Goal: Information Seeking & Learning: Learn about a topic

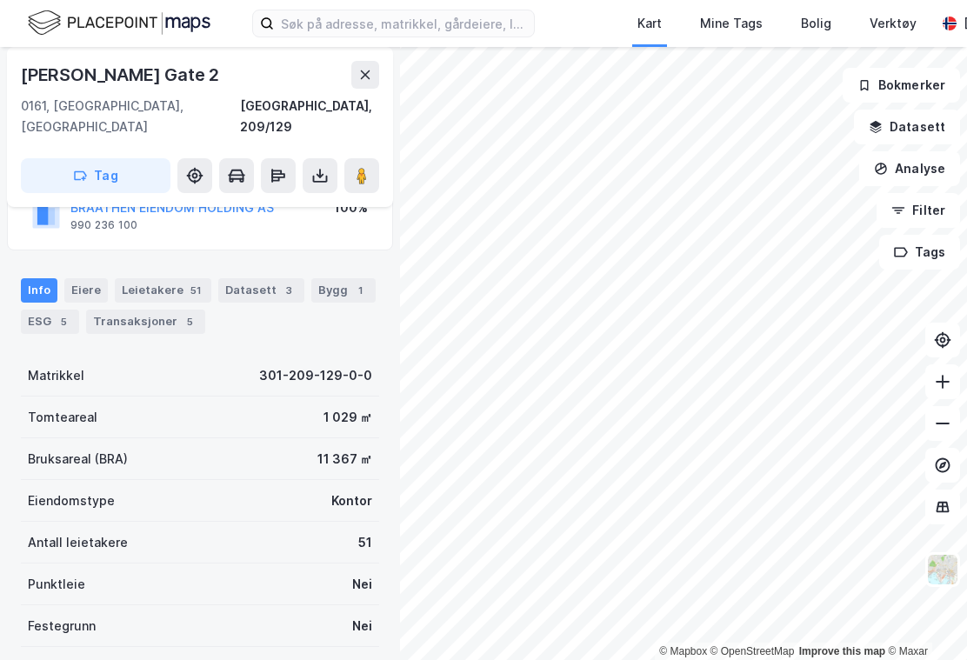
scroll to position [123, 0]
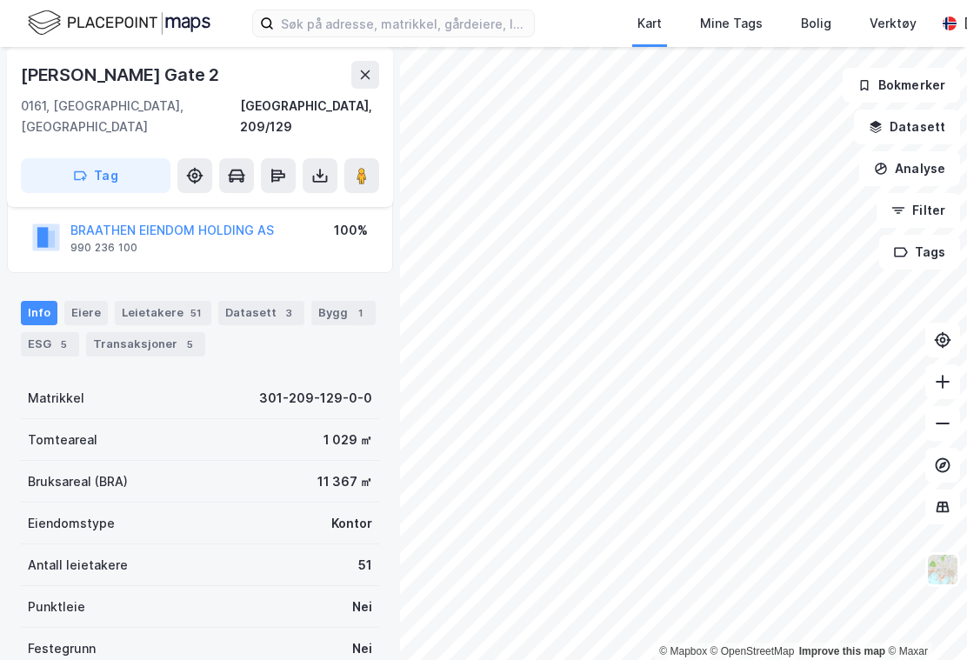
click at [96, 301] on div "Eiere" at bounding box center [85, 313] width 43 height 24
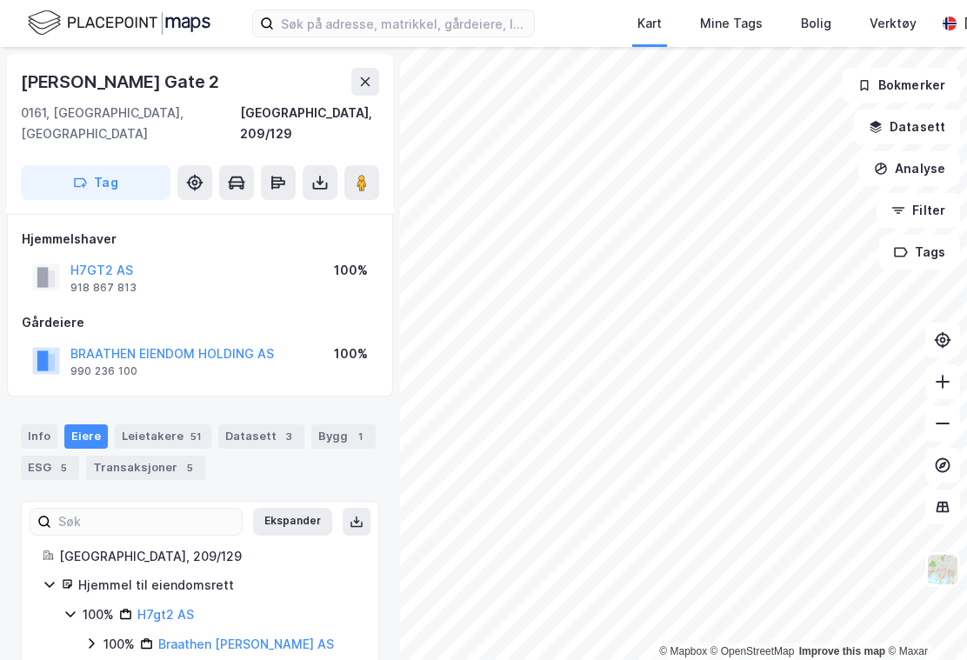
scroll to position [31, 0]
click at [111, 634] on div "100%" at bounding box center [118, 644] width 31 height 21
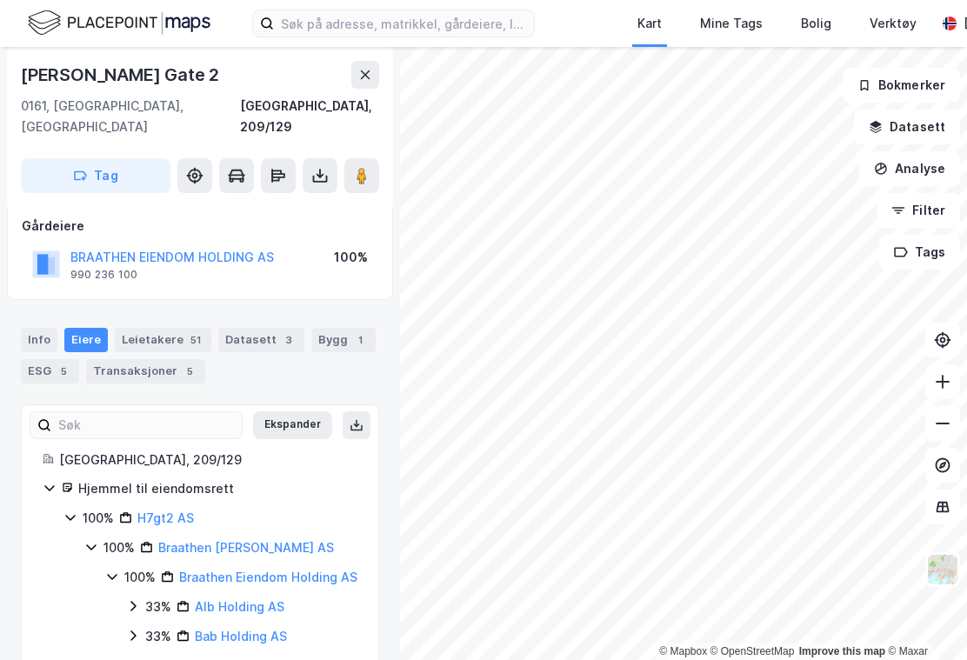
scroll to position [93, 0]
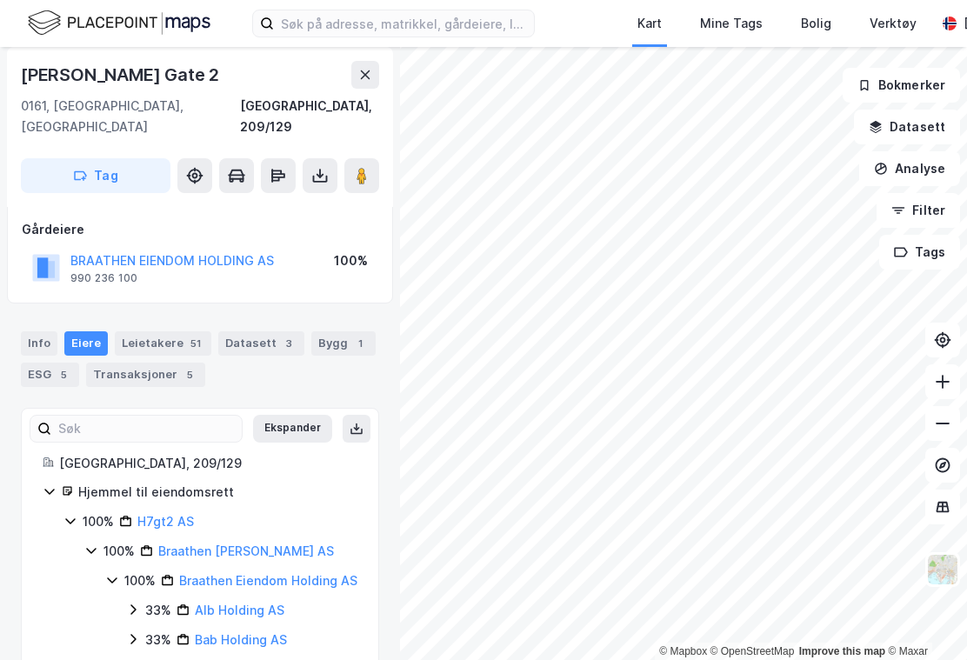
click at [165, 331] on div "Leietakere 51" at bounding box center [163, 343] width 97 height 24
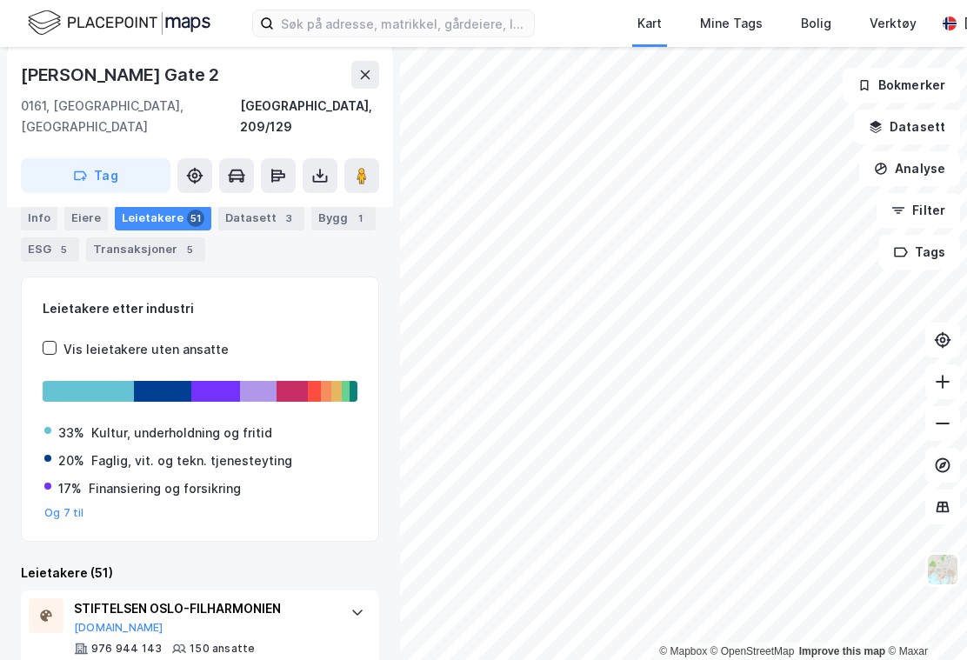
scroll to position [223, 0]
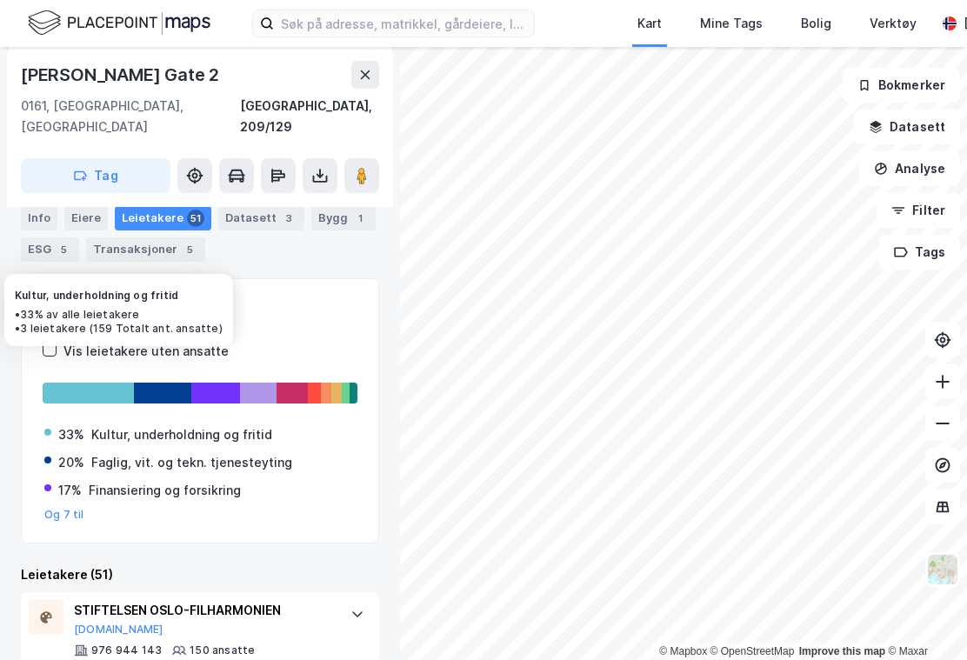
click at [95, 383] on div at bounding box center [88, 393] width 91 height 21
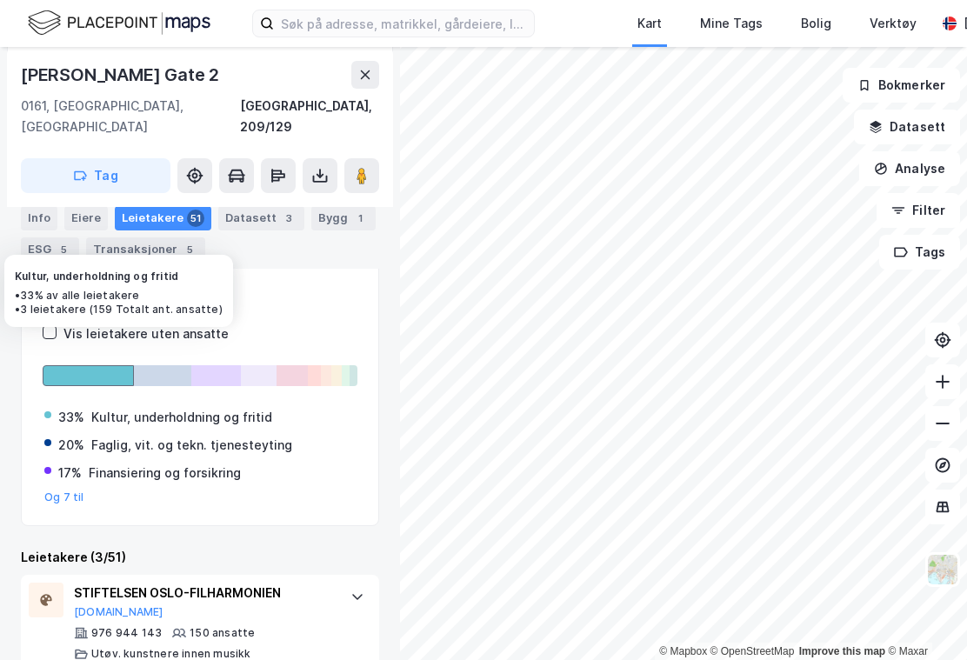
scroll to position [240, 0]
click at [108, 365] on div at bounding box center [88, 375] width 91 height 21
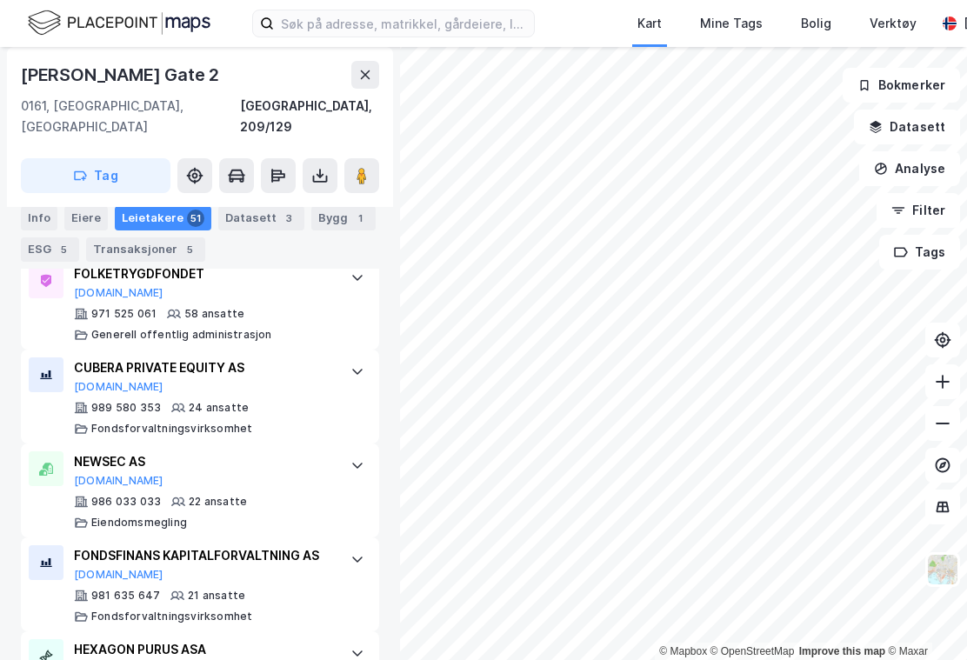
scroll to position [656, 0]
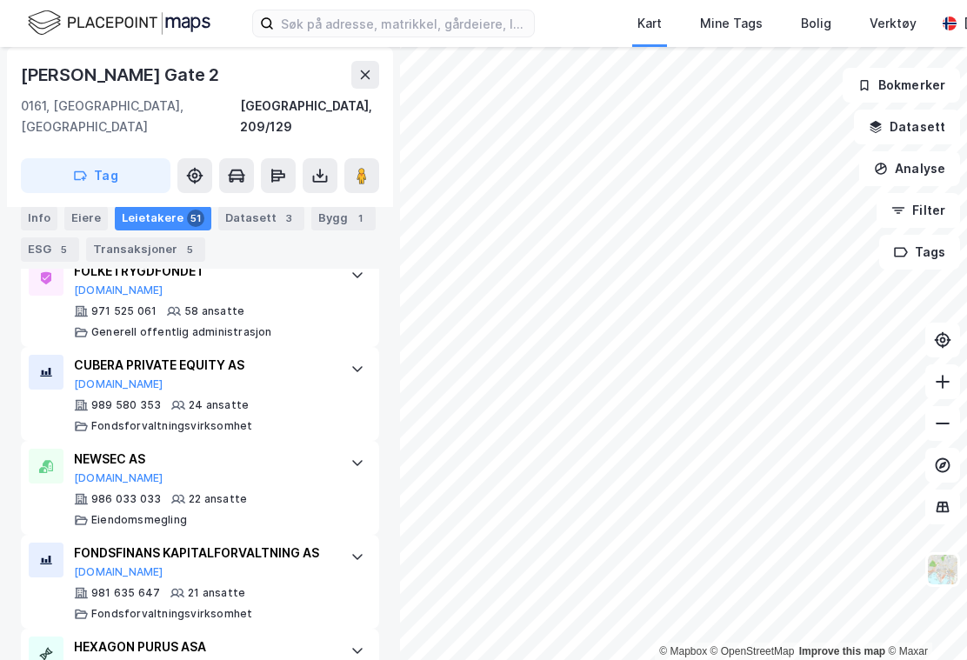
click at [353, 456] on icon at bounding box center [357, 463] width 14 height 14
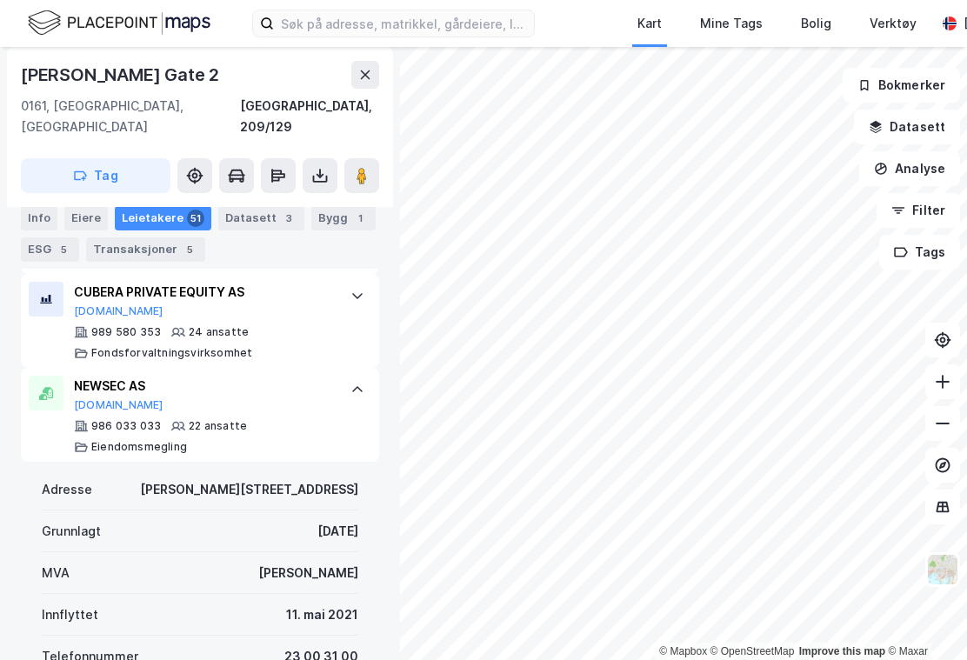
scroll to position [718, 0]
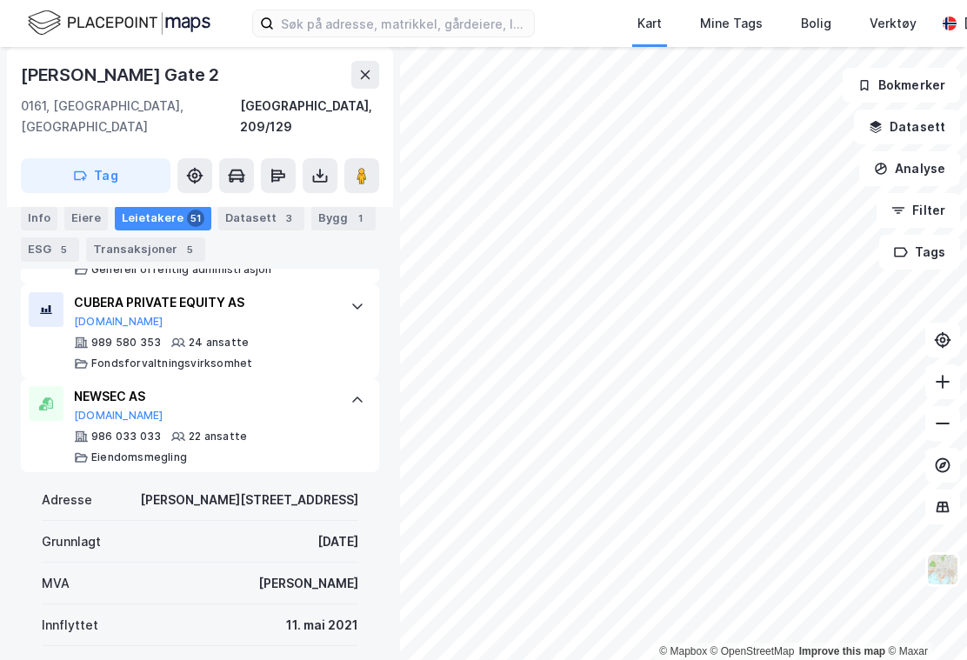
click at [350, 378] on div "NEWSEC AS Proff.no 986 033 033 22 ansatte Eiendomsmegling" at bounding box center [200, 425] width 358 height 94
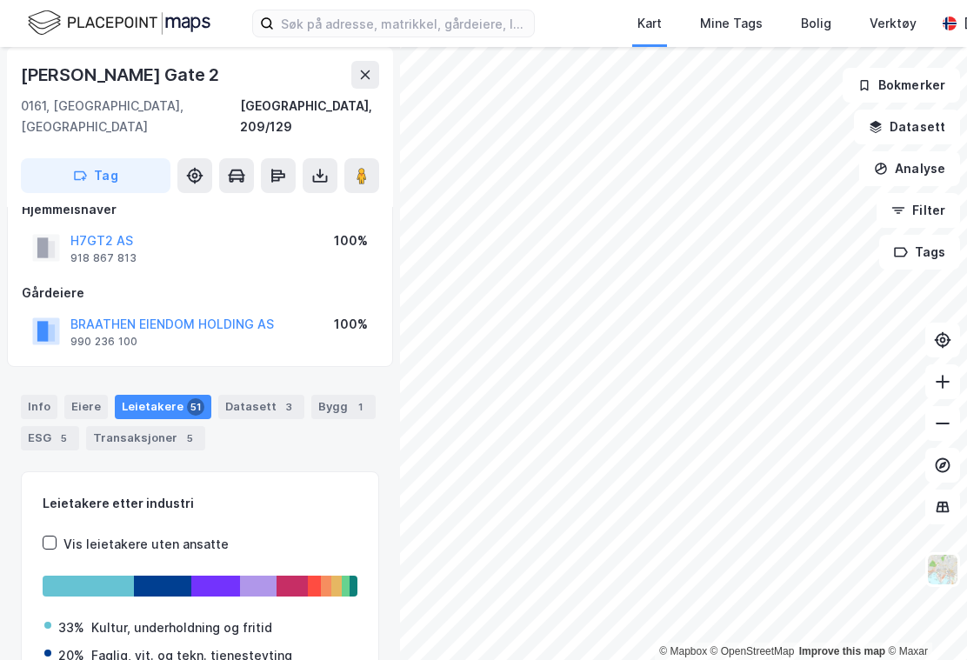
scroll to position [29, 0]
click at [0, 0] on button "BRAATHEN EIENDOM HOLDING AS" at bounding box center [0, 0] width 0 height 0
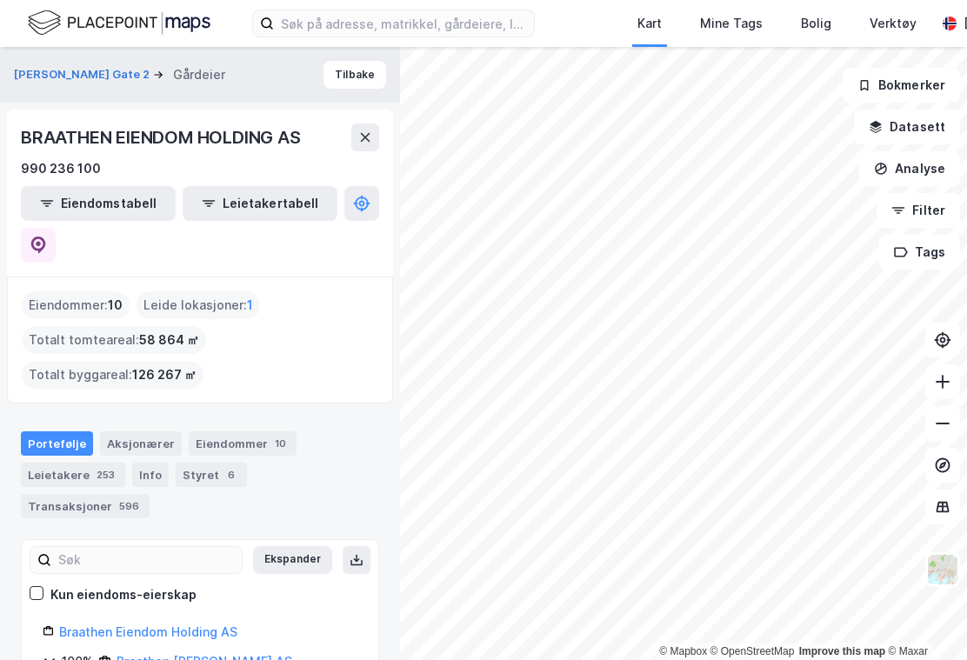
click at [150, 431] on div "Aksjonærer" at bounding box center [141, 443] width 82 height 24
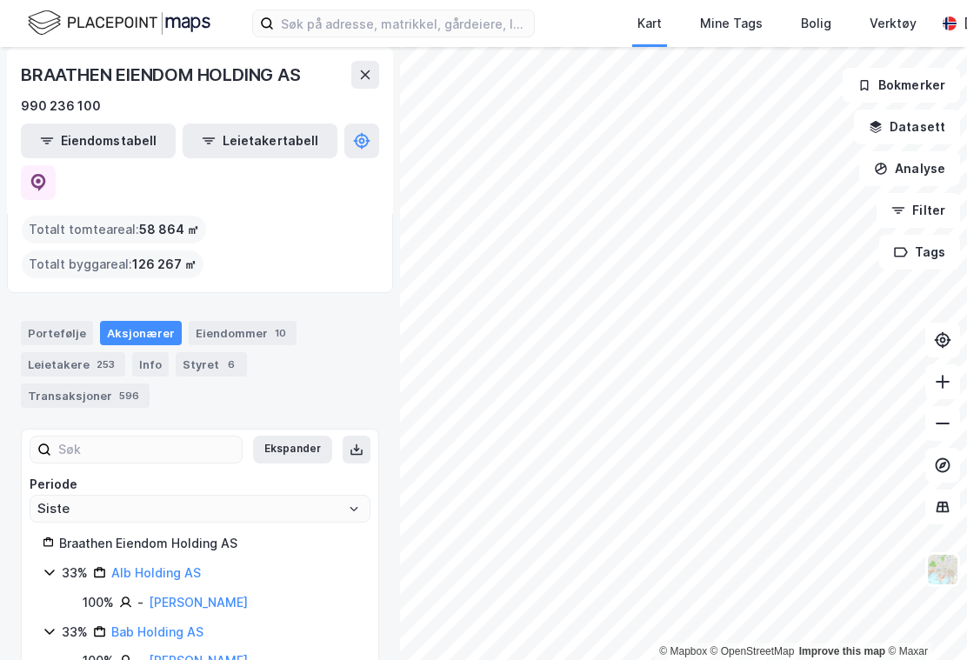
click at [109, 356] on div "253" at bounding box center [105, 364] width 25 height 17
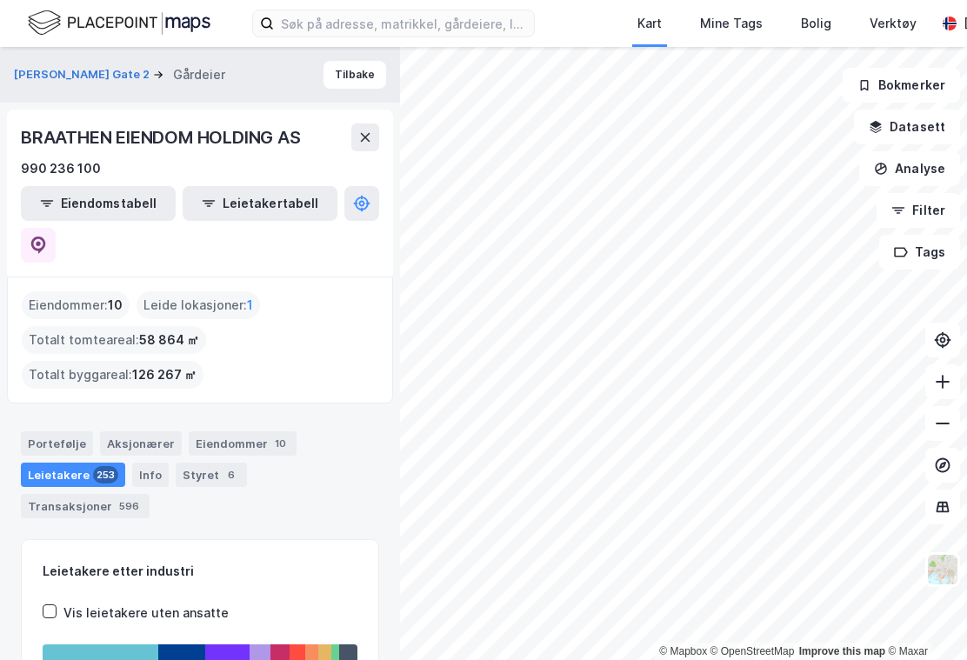
click at [212, 463] on div "Styret 6" at bounding box center [211, 475] width 71 height 24
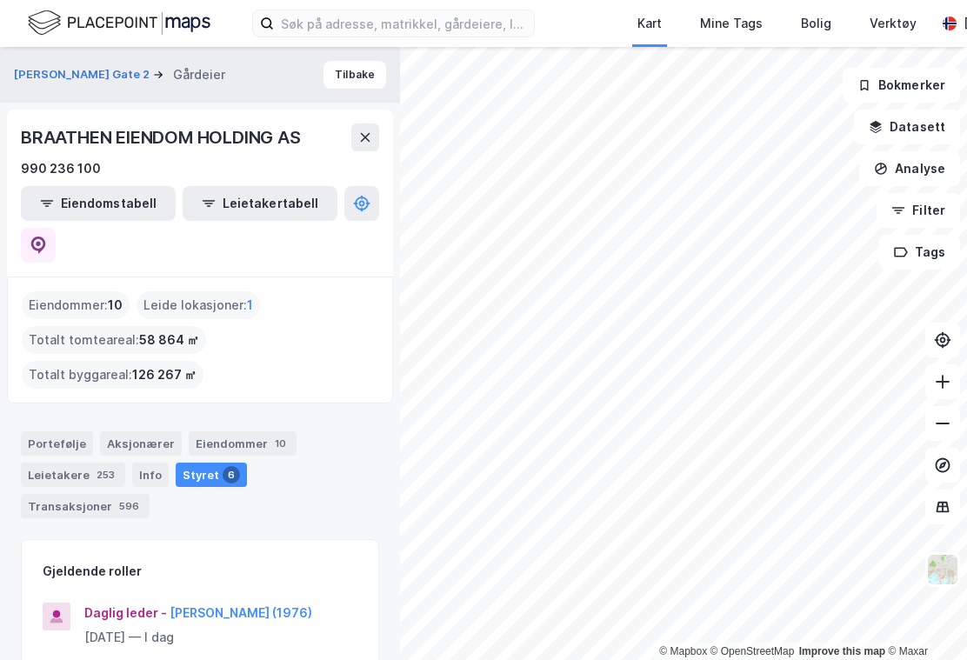
click at [340, 431] on div "Portefølje Aksjonærer Eiendommer 10 Leietakere 253 Info Styret 6 Transaksjoner …" at bounding box center [200, 474] width 358 height 87
click at [143, 497] on div "596" at bounding box center [129, 505] width 27 height 17
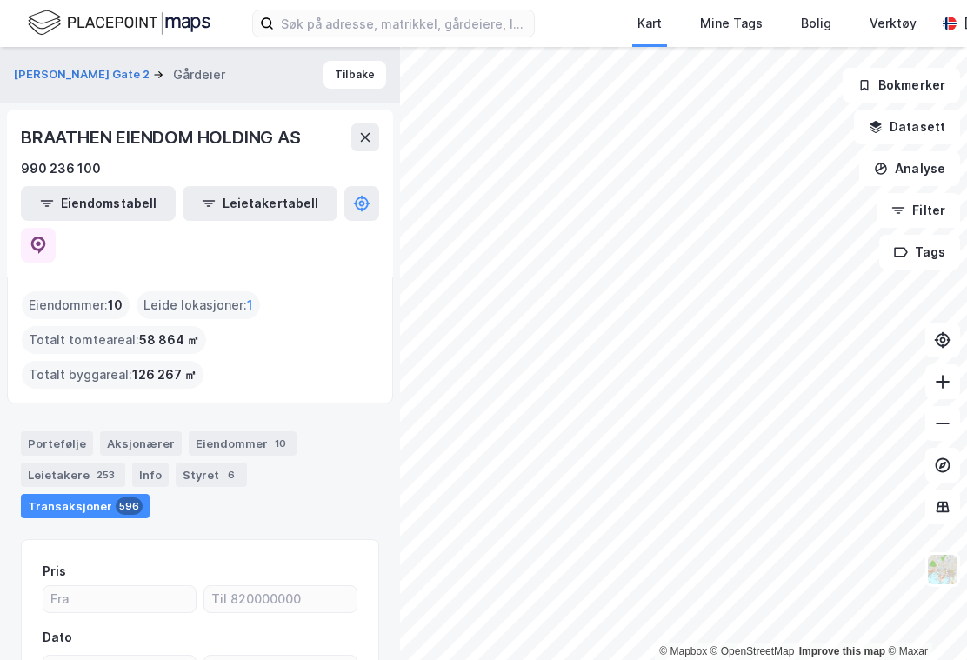
click at [366, 61] on button "Tilbake" at bounding box center [354, 75] width 63 height 28
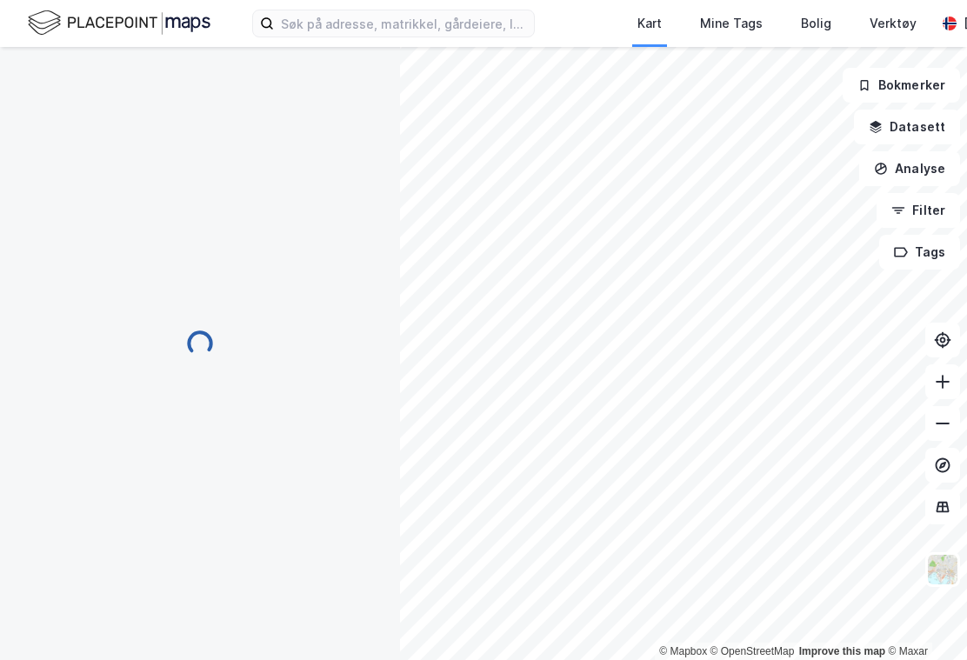
scroll to position [29, 0]
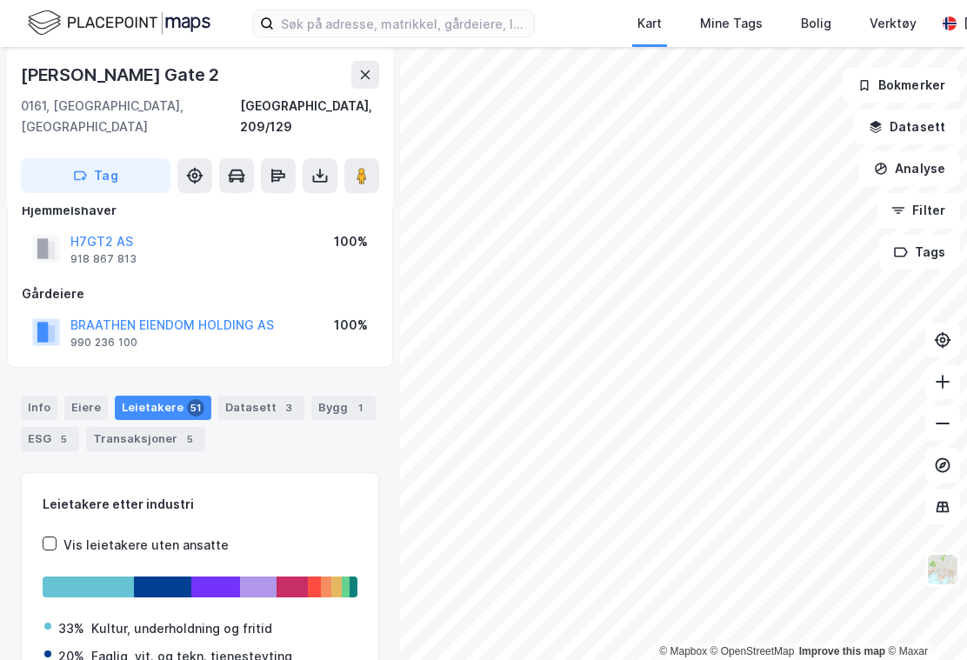
click at [320, 169] on icon at bounding box center [320, 174] width 2 height 10
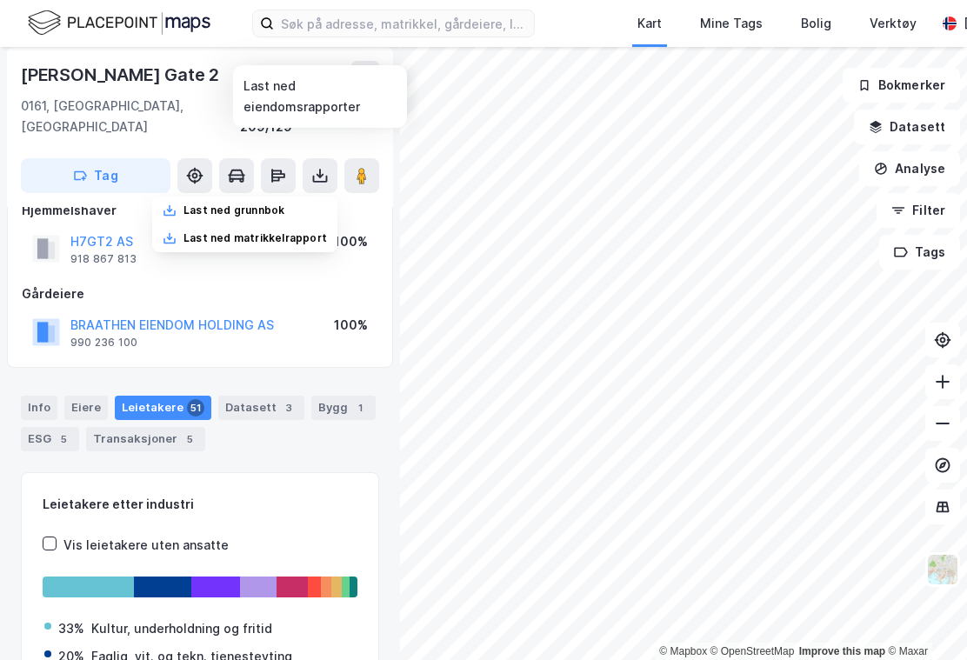
click at [325, 167] on icon at bounding box center [319, 175] width 17 height 17
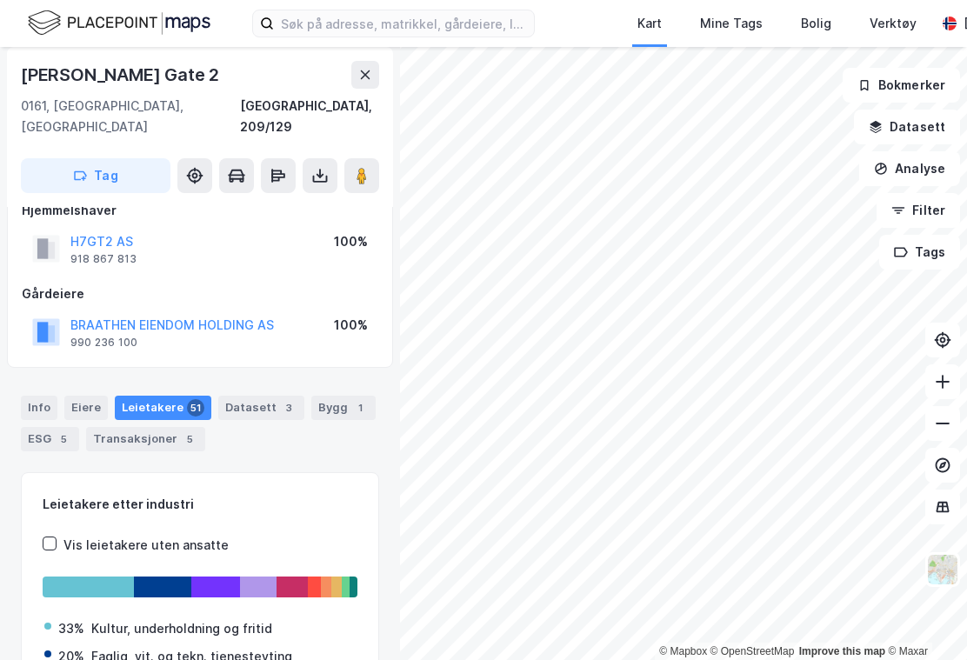
click at [55, 430] on div "5" at bounding box center [63, 438] width 17 height 17
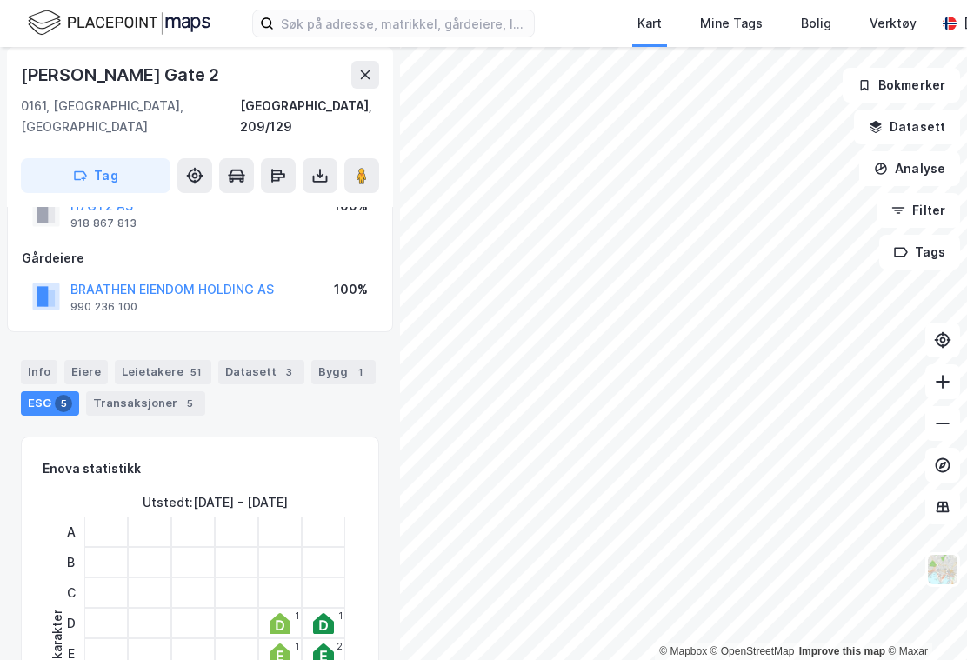
scroll to position [63, 0]
click at [181, 396] on div "5" at bounding box center [189, 404] width 17 height 17
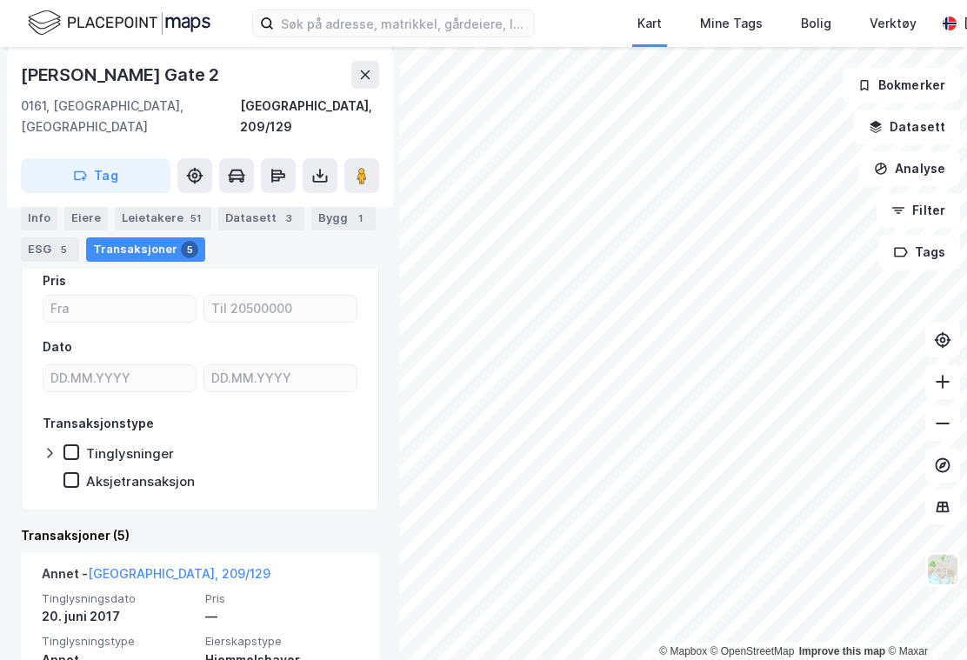
scroll to position [253, 0]
click at [89, 444] on div "Tinglysninger" at bounding box center [130, 452] width 88 height 17
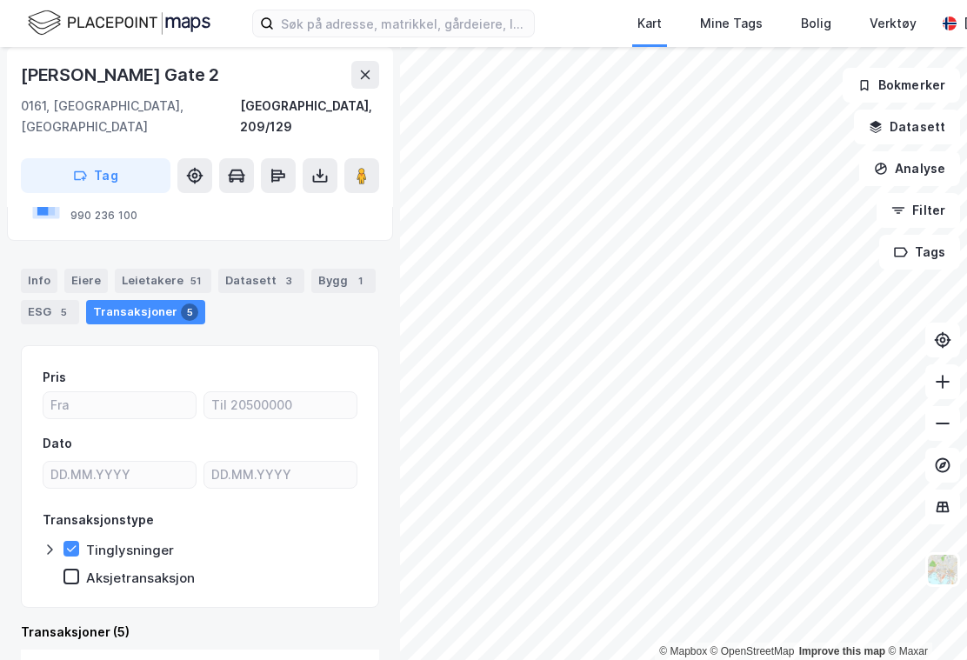
scroll to position [153, 0]
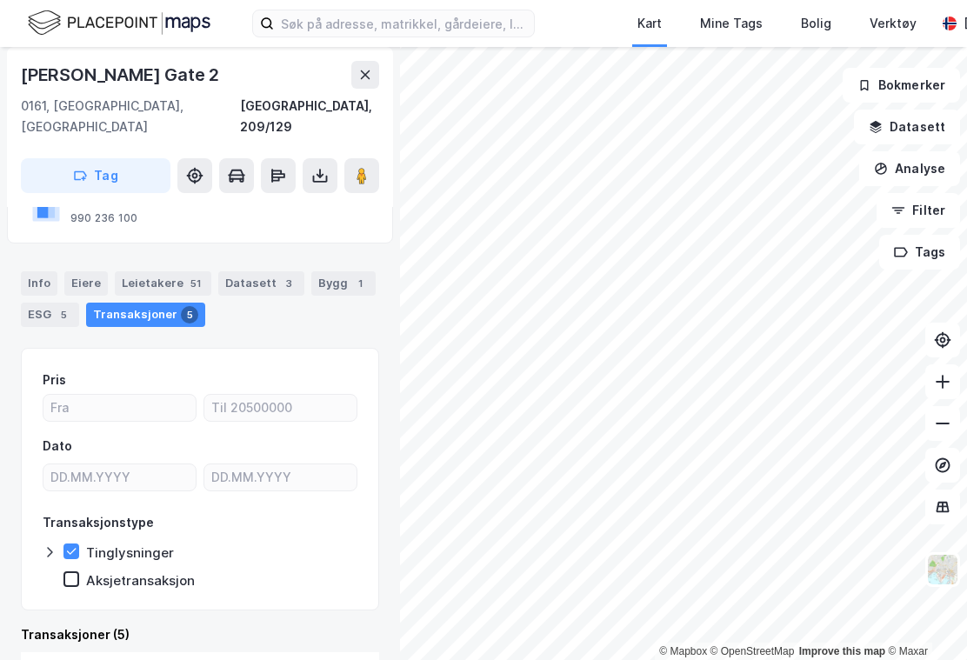
click at [74, 545] on icon at bounding box center [71, 551] width 12 height 12
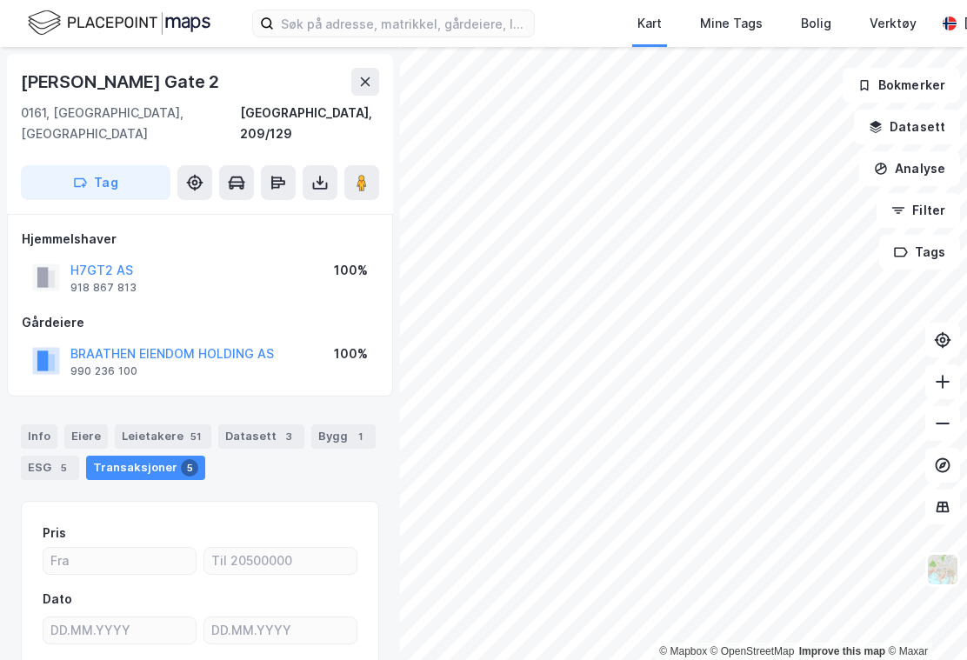
scroll to position [0, 0]
click at [378, 68] on button at bounding box center [365, 82] width 28 height 28
click at [323, 181] on icon at bounding box center [319, 183] width 7 height 4
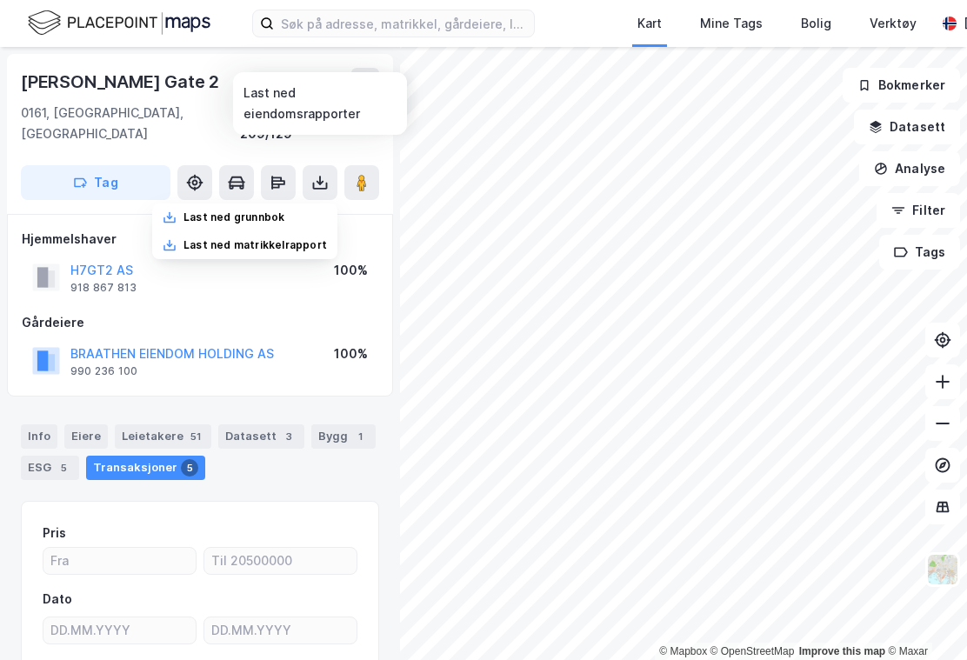
click at [250, 210] on div "Last ned grunnbok" at bounding box center [233, 217] width 101 height 14
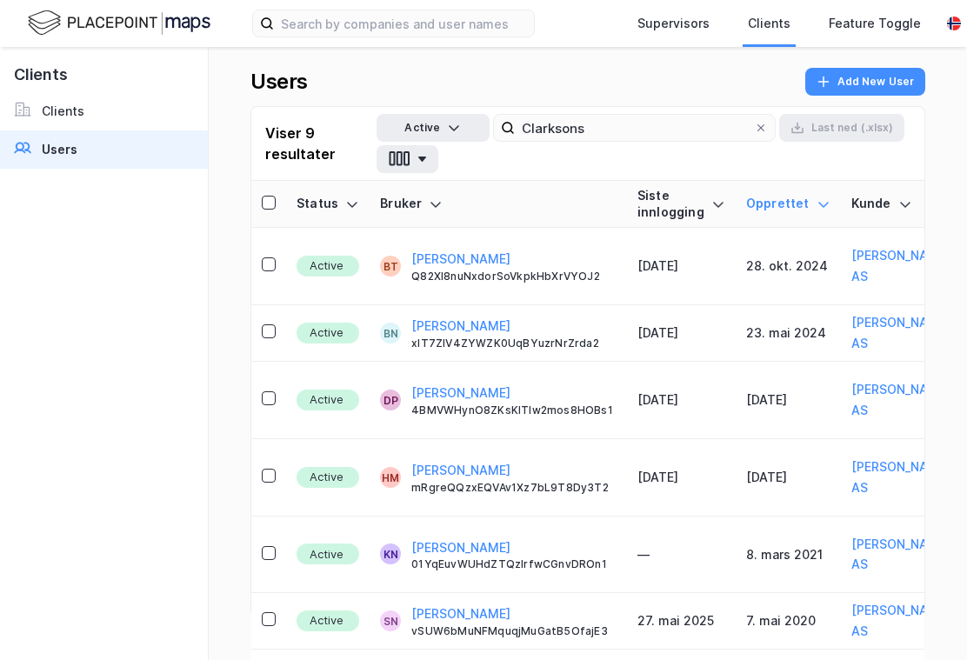
scroll to position [31, 0]
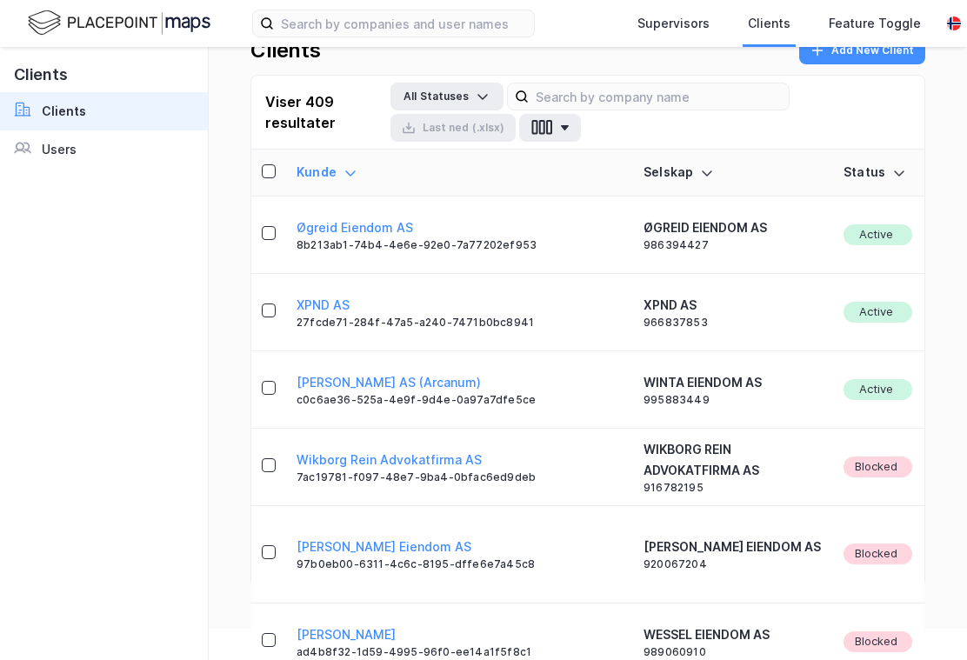
click at [139, 23] on img at bounding box center [119, 23] width 183 height 30
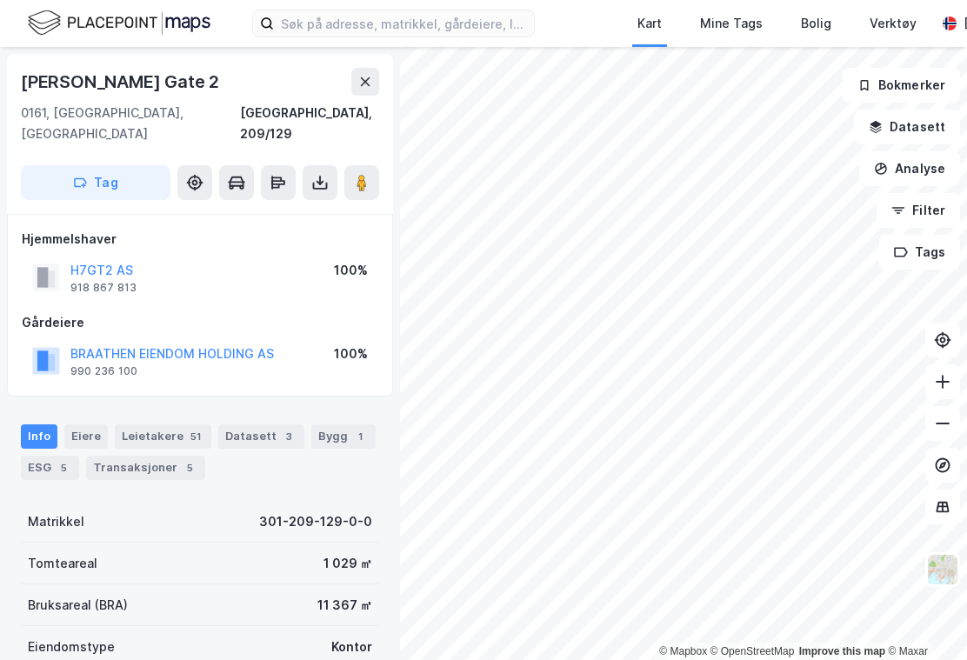
click at [0, 0] on button "BRAATHEN EIENDOM HOLDING AS" at bounding box center [0, 0] width 0 height 0
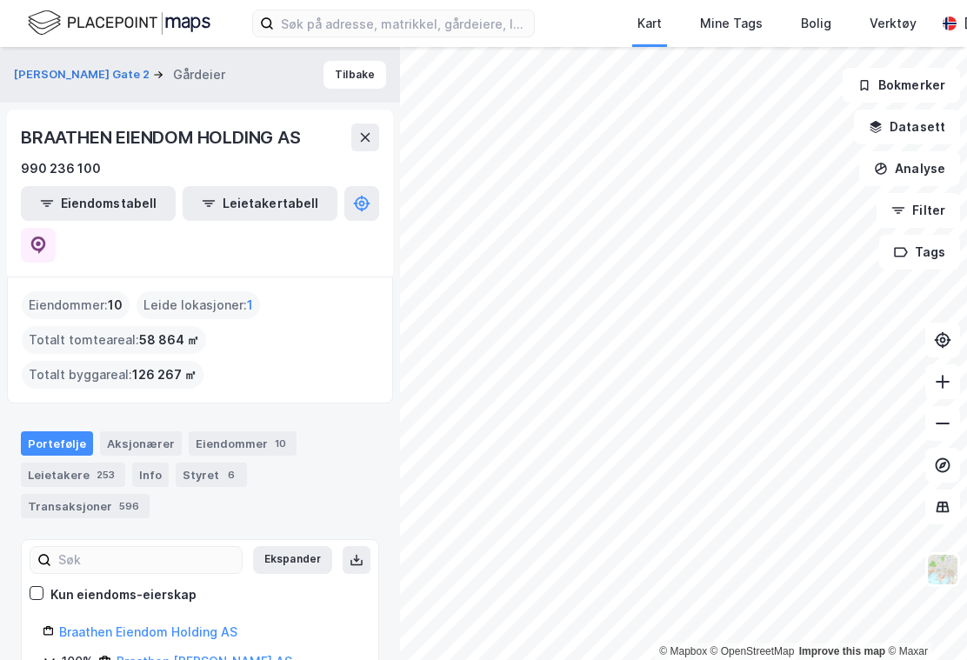
click at [106, 189] on button "Eiendomstabell" at bounding box center [98, 203] width 155 height 35
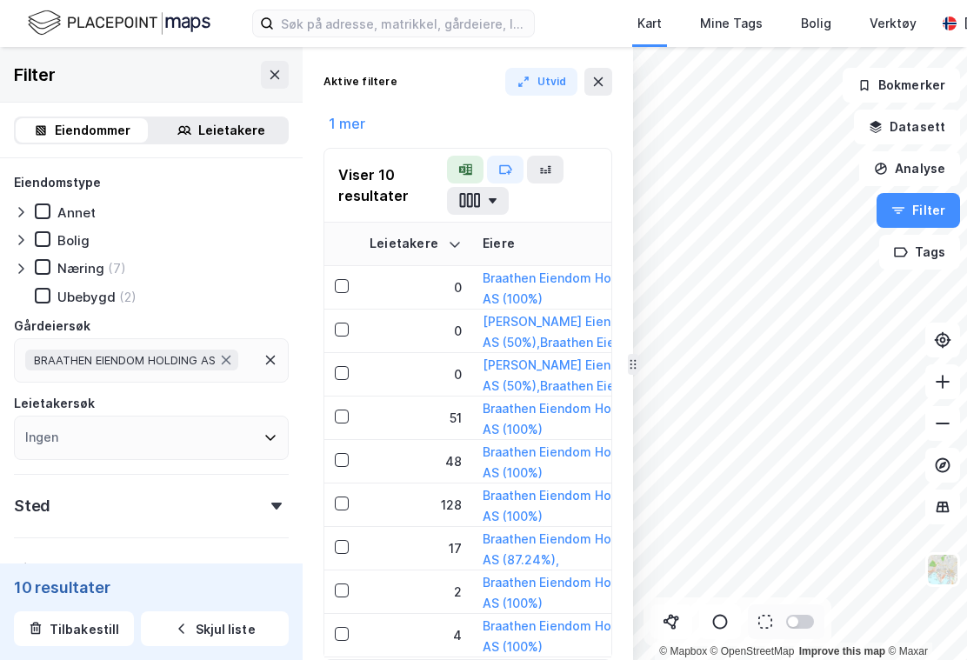
click at [510, 164] on button "button" at bounding box center [505, 170] width 37 height 28
click at [542, 176] on icon "button" at bounding box center [545, 170] width 14 height 14
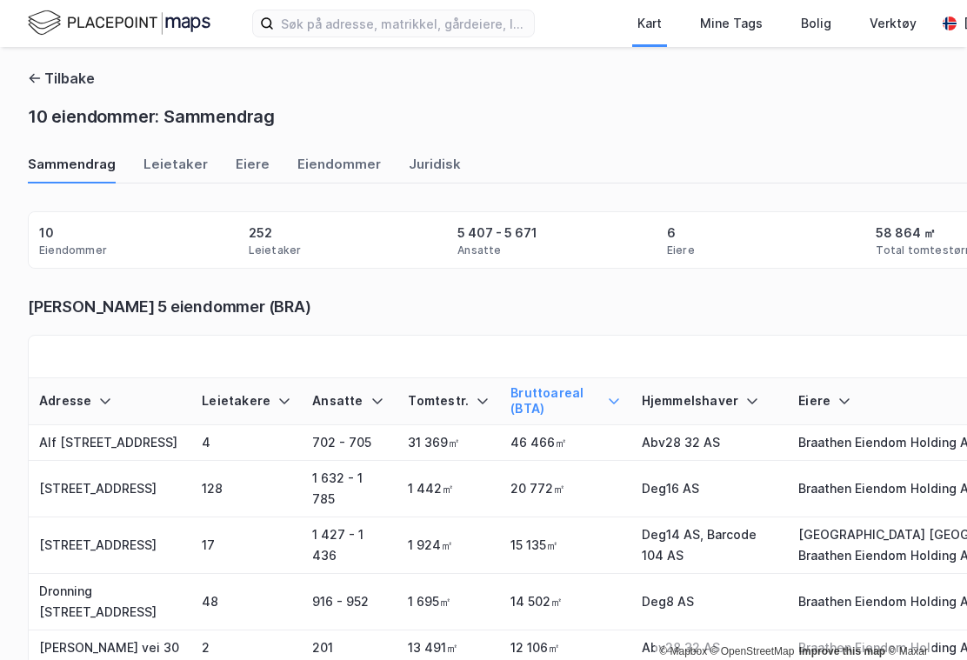
click at [437, 173] on div "Juridisk" at bounding box center [435, 169] width 52 height 29
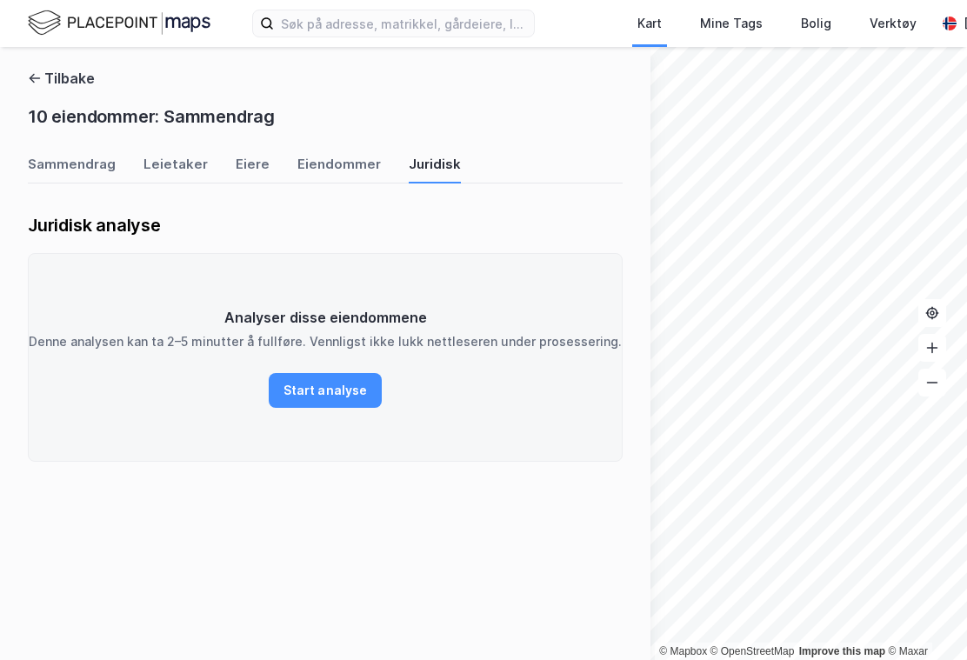
click at [50, 74] on button "Tilbake" at bounding box center [61, 78] width 67 height 21
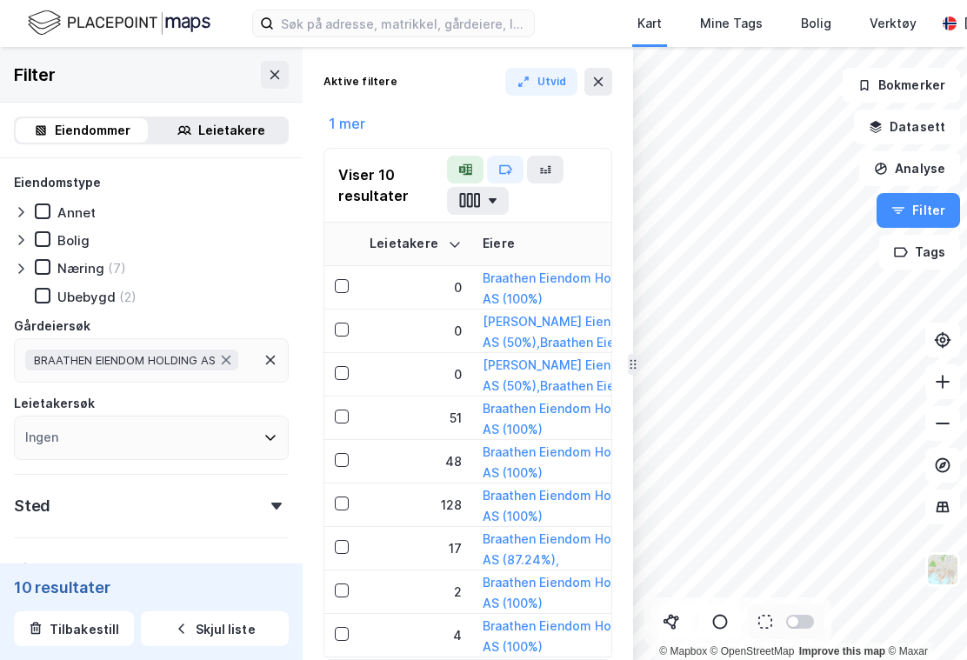
click at [115, 30] on img at bounding box center [119, 23] width 183 height 30
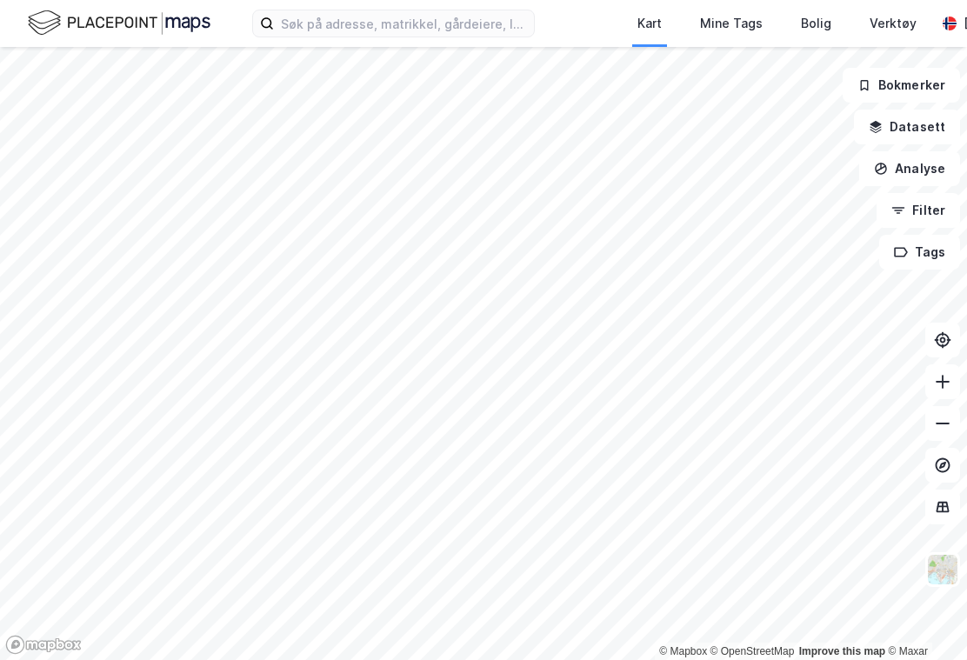
click at [916, 136] on button "Datasett" at bounding box center [907, 127] width 106 height 35
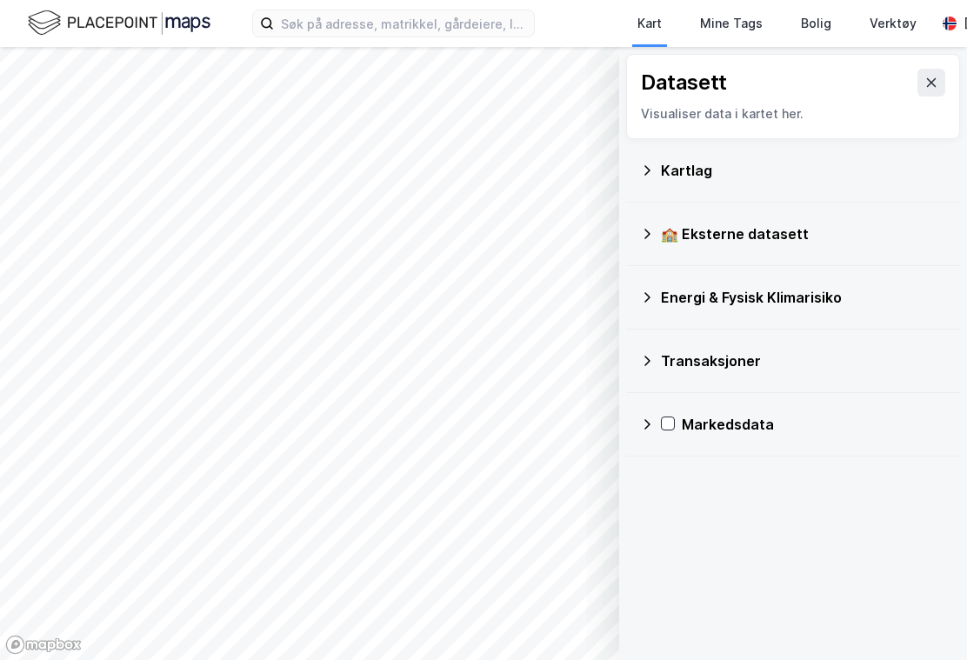
click at [662, 360] on div "Transaksjoner" at bounding box center [803, 360] width 285 height 21
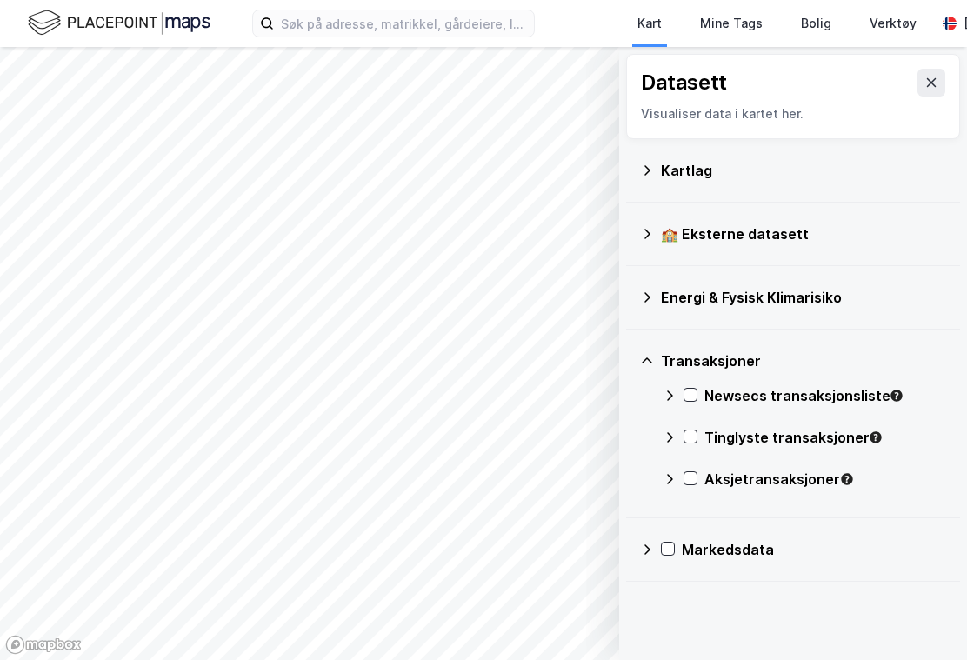
click at [670, 401] on icon at bounding box center [670, 396] width 14 height 14
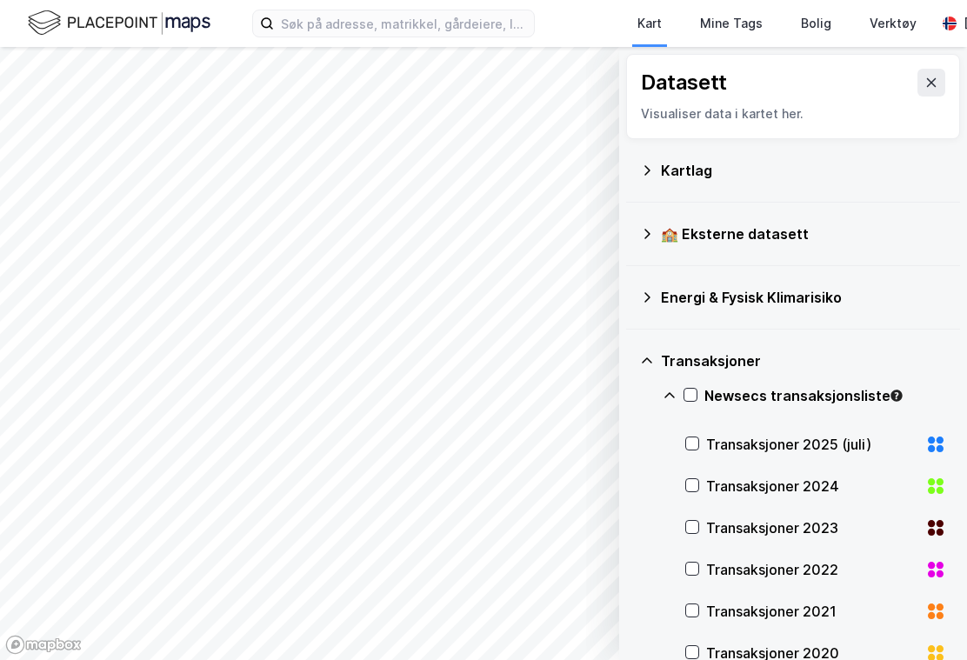
click at [698, 443] on icon at bounding box center [692, 443] width 12 height 12
click at [924, 76] on icon at bounding box center [931, 83] width 14 height 14
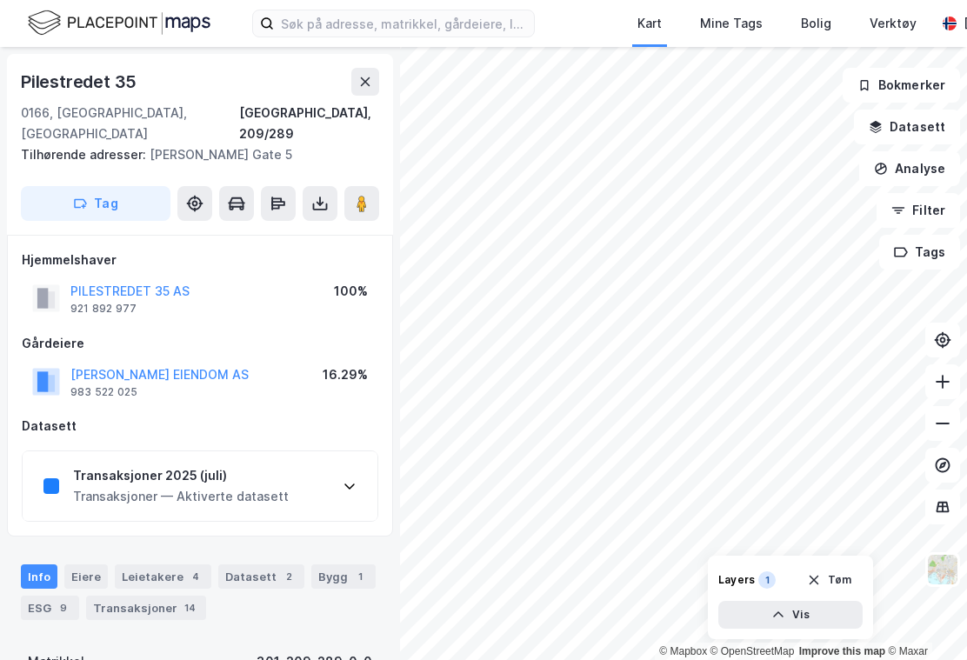
click at [267, 465] on div "Transaksjoner 2025 (juli)" at bounding box center [181, 475] width 216 height 21
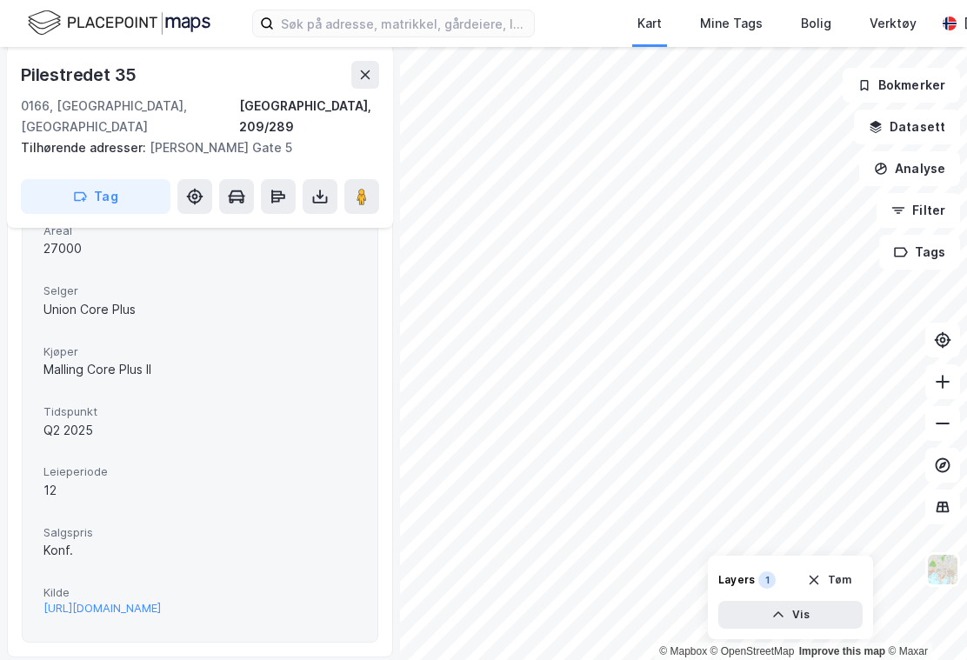
scroll to position [447, 0]
click at [161, 599] on div "https://www.estatenyheter.no/malling-co-investments-pluss-union-eiendomskapital…" at bounding box center [101, 606] width 117 height 15
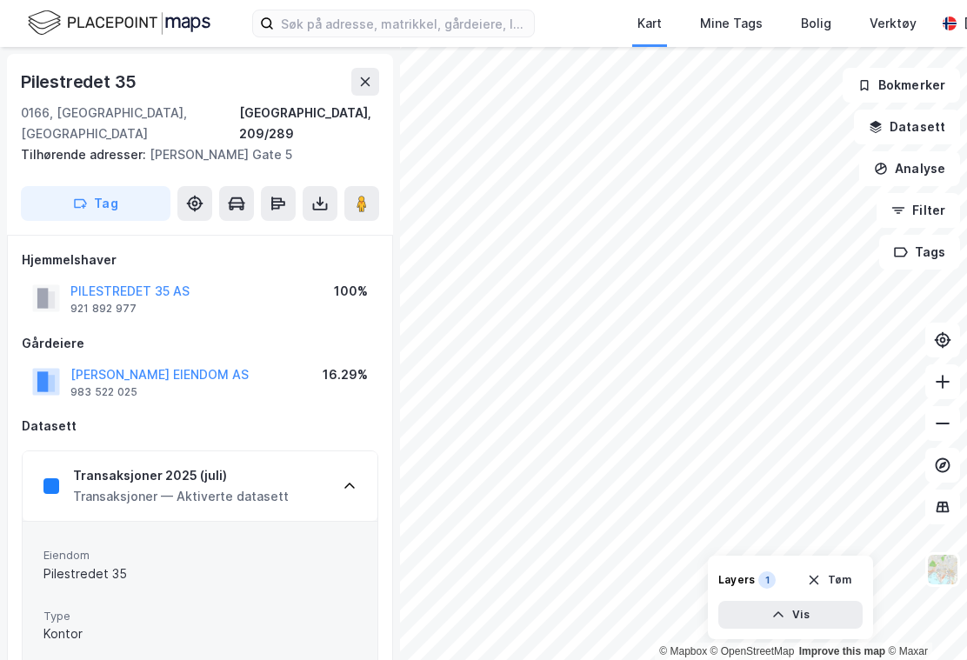
scroll to position [0, 0]
click at [373, 80] on button at bounding box center [365, 82] width 28 height 28
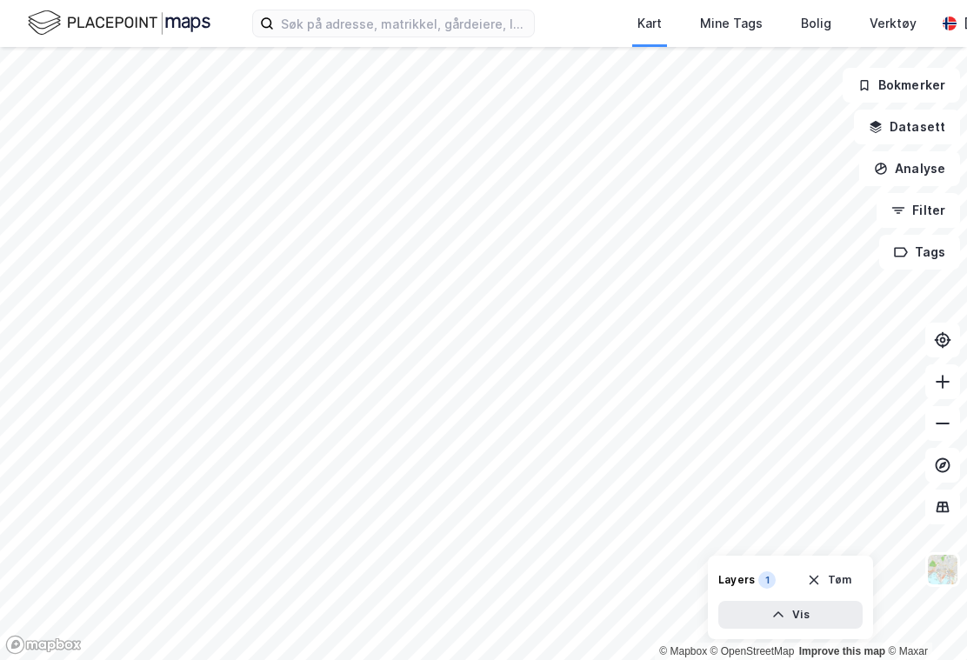
click at [837, 594] on button "Tøm" at bounding box center [829, 580] width 67 height 28
